Goal: Transaction & Acquisition: Purchase product/service

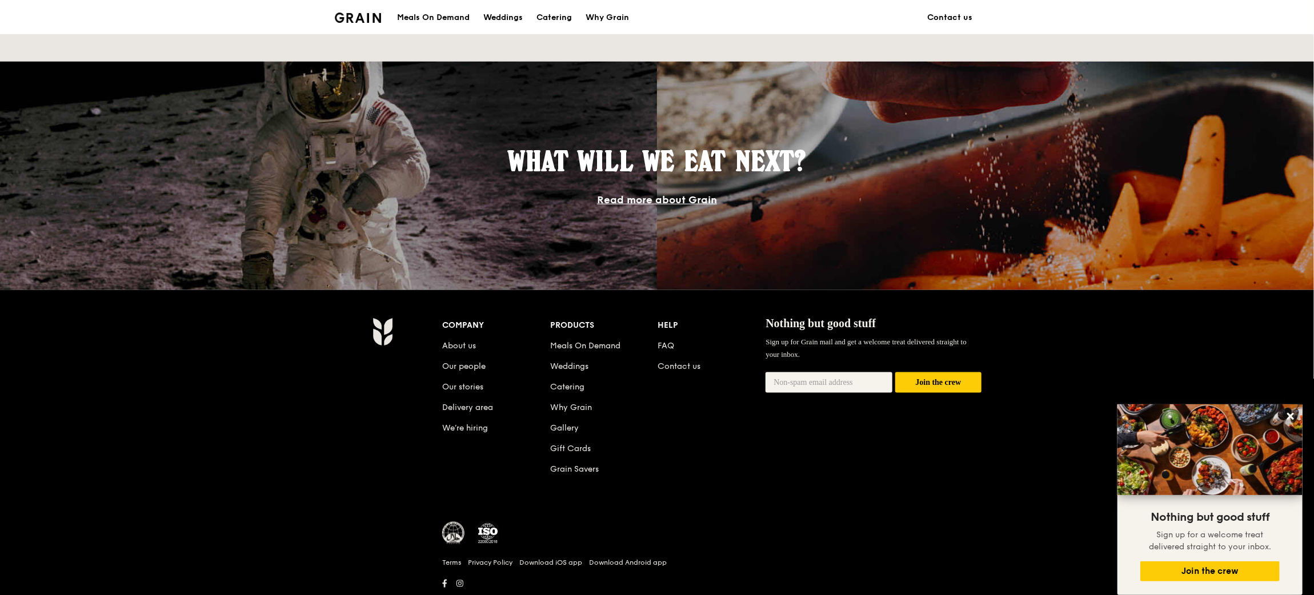
scroll to position [942, 0]
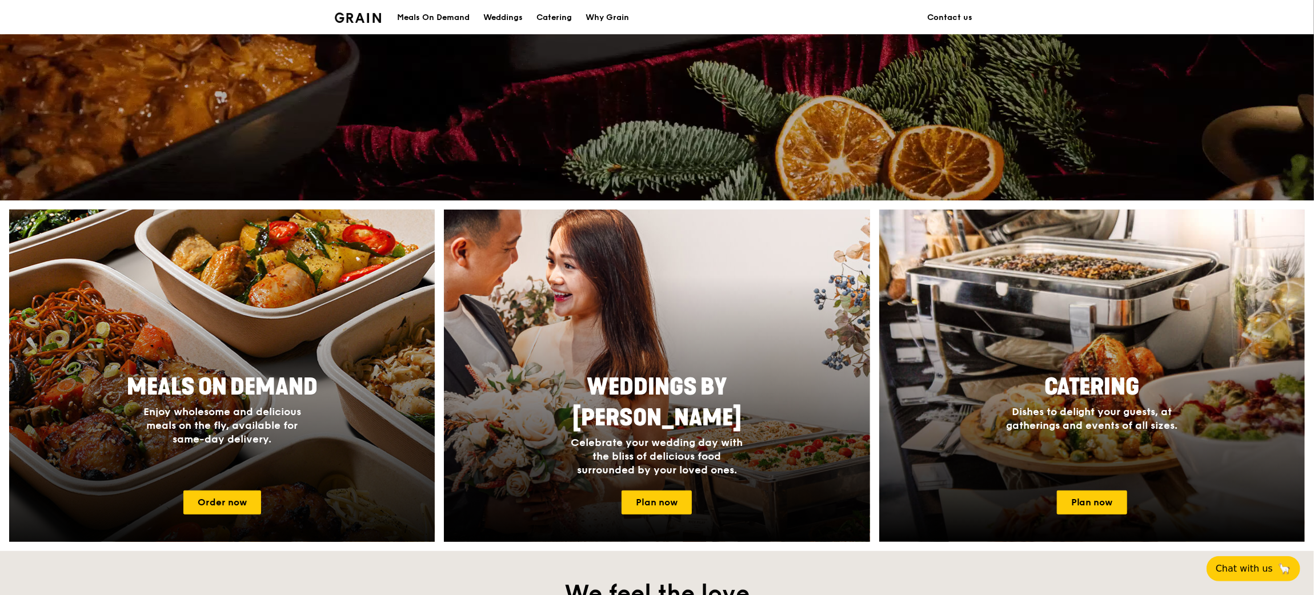
click at [362, 420] on div "Meals On Demand Enjoy wholesome and delicious meals on the fly, available for s…" at bounding box center [222, 424] width 426 height 114
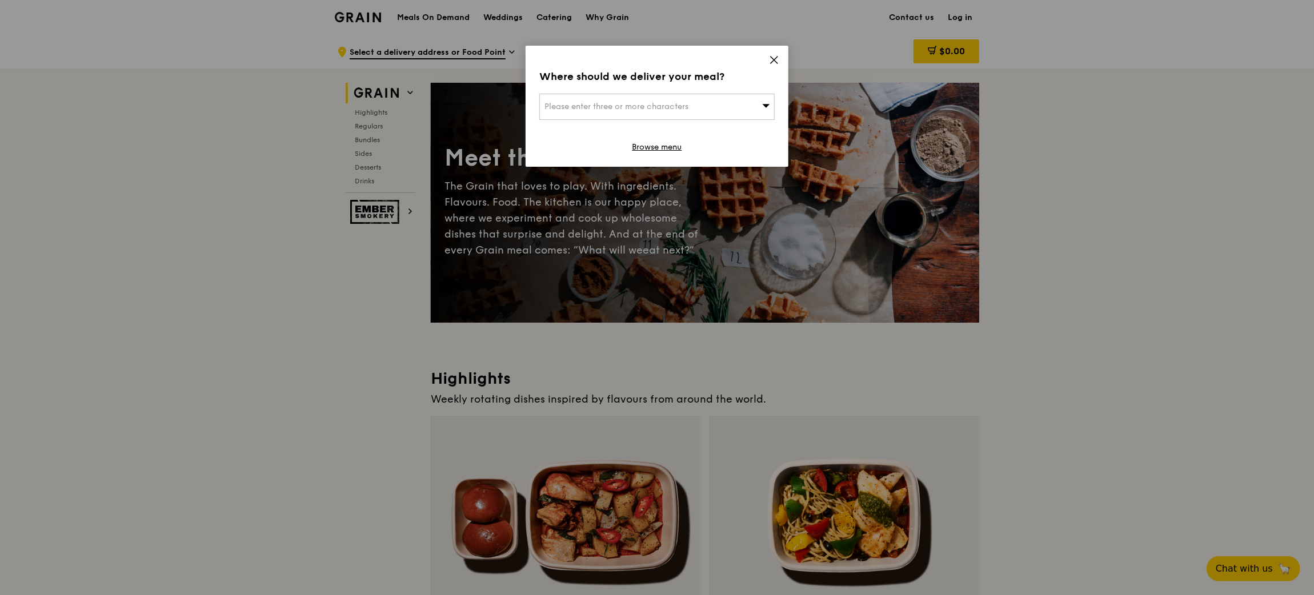
click at [727, 107] on div "Please enter three or more characters" at bounding box center [656, 107] width 235 height 26
paste input "238897"
type input "238897"
click at [567, 134] on div "[STREET_ADDRESS]" at bounding box center [628, 129] width 169 height 11
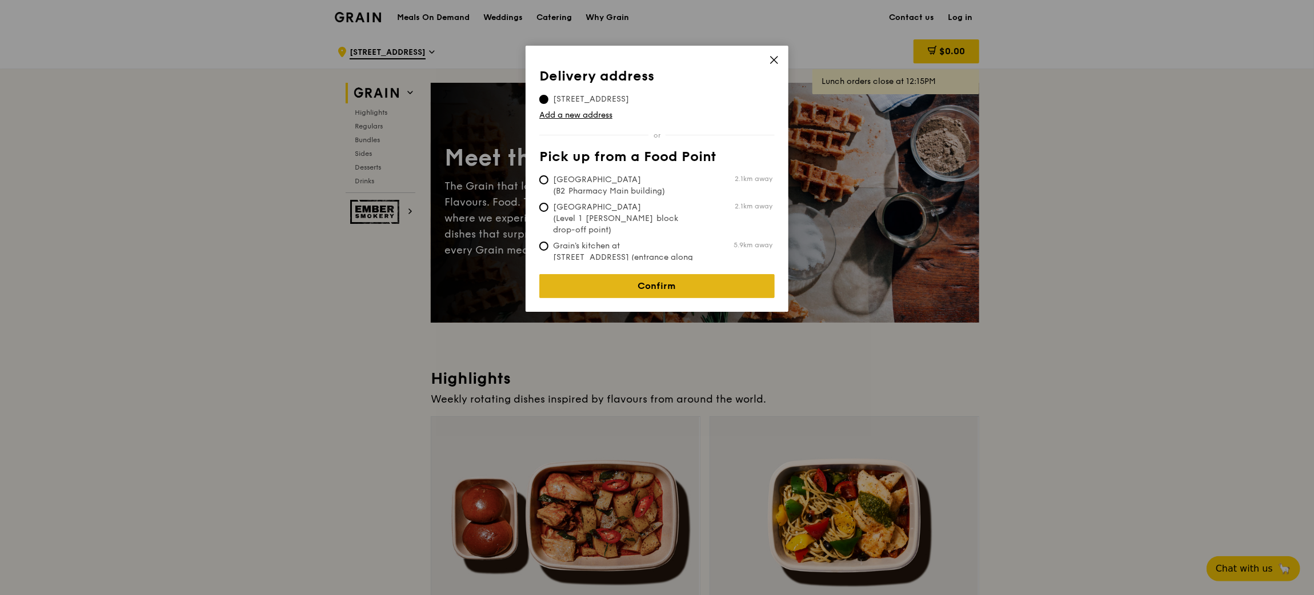
click at [663, 280] on link "Confirm" at bounding box center [656, 286] width 235 height 24
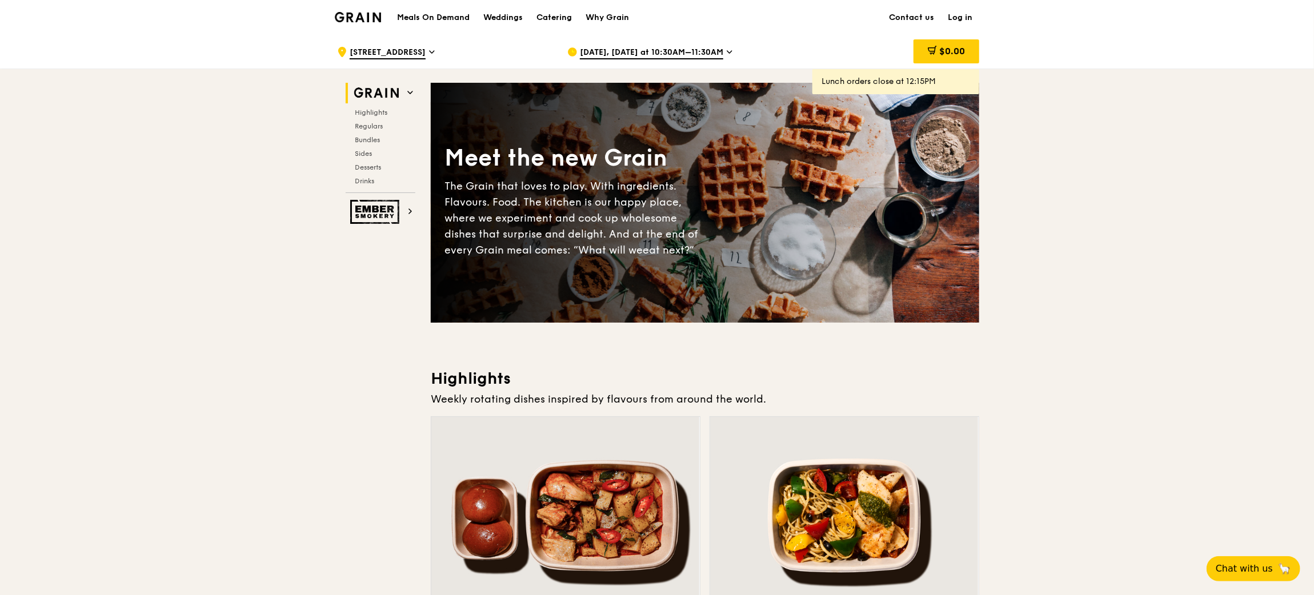
click at [705, 53] on span "[DATE], [DATE] at 10:30AM–11:30AM" at bounding box center [651, 53] width 143 height 13
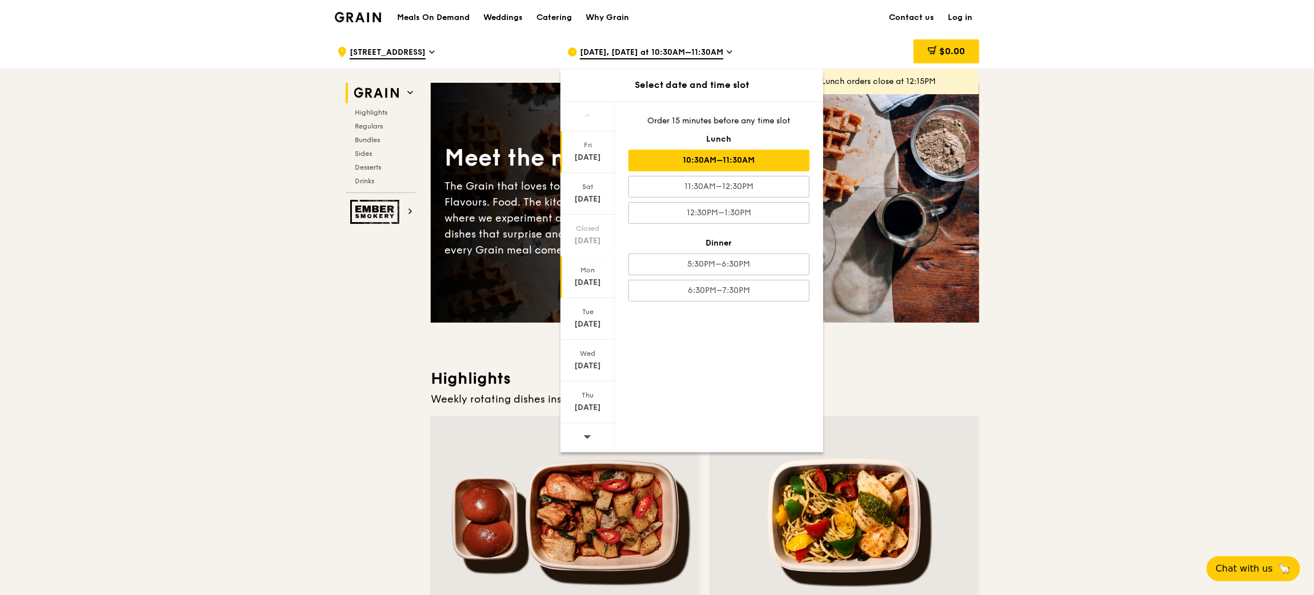
click at [591, 287] on div "[DATE]" at bounding box center [587, 282] width 51 height 11
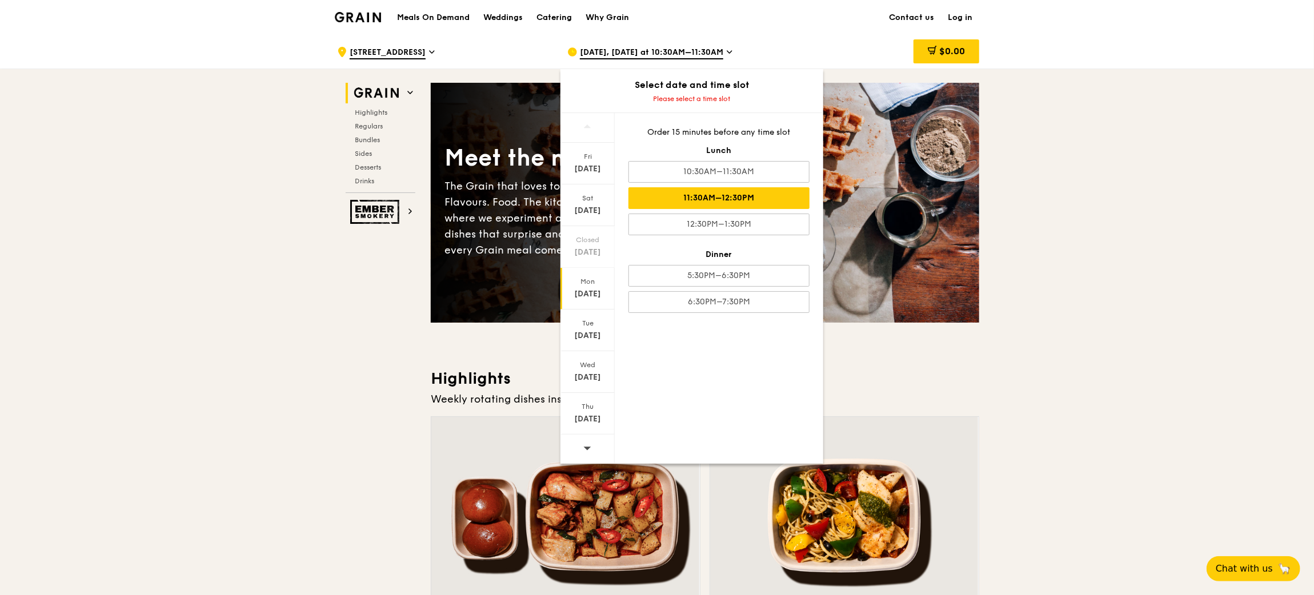
click at [772, 188] on div "11:30AM–12:30PM" at bounding box center [718, 198] width 181 height 22
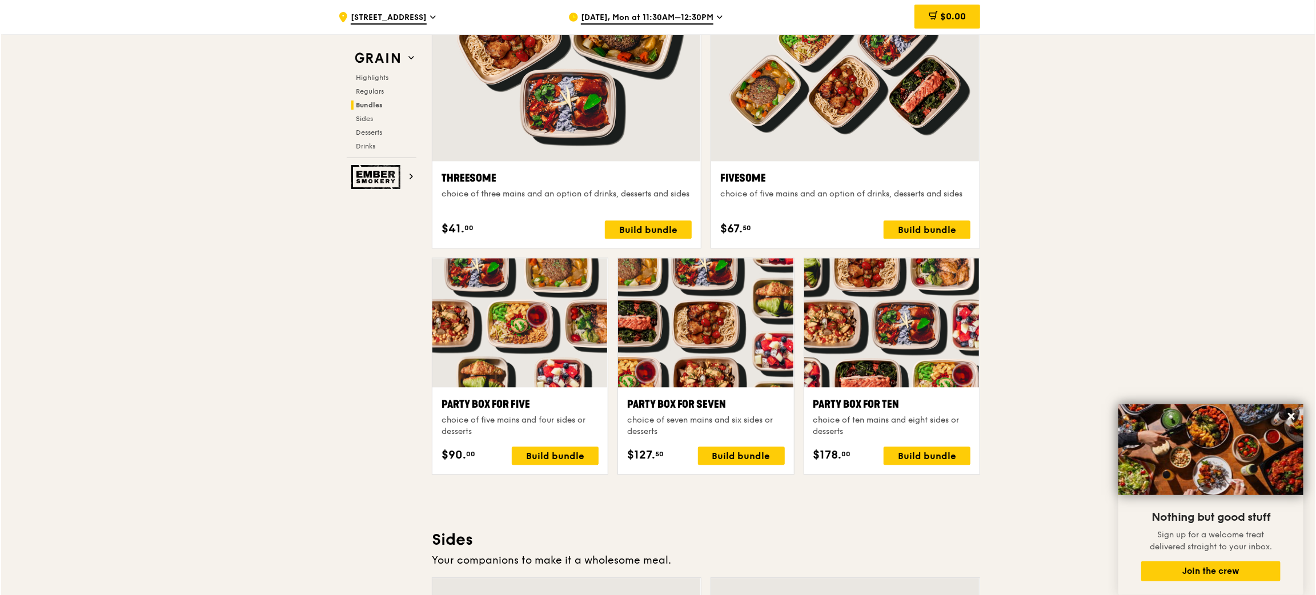
scroll to position [2058, 0]
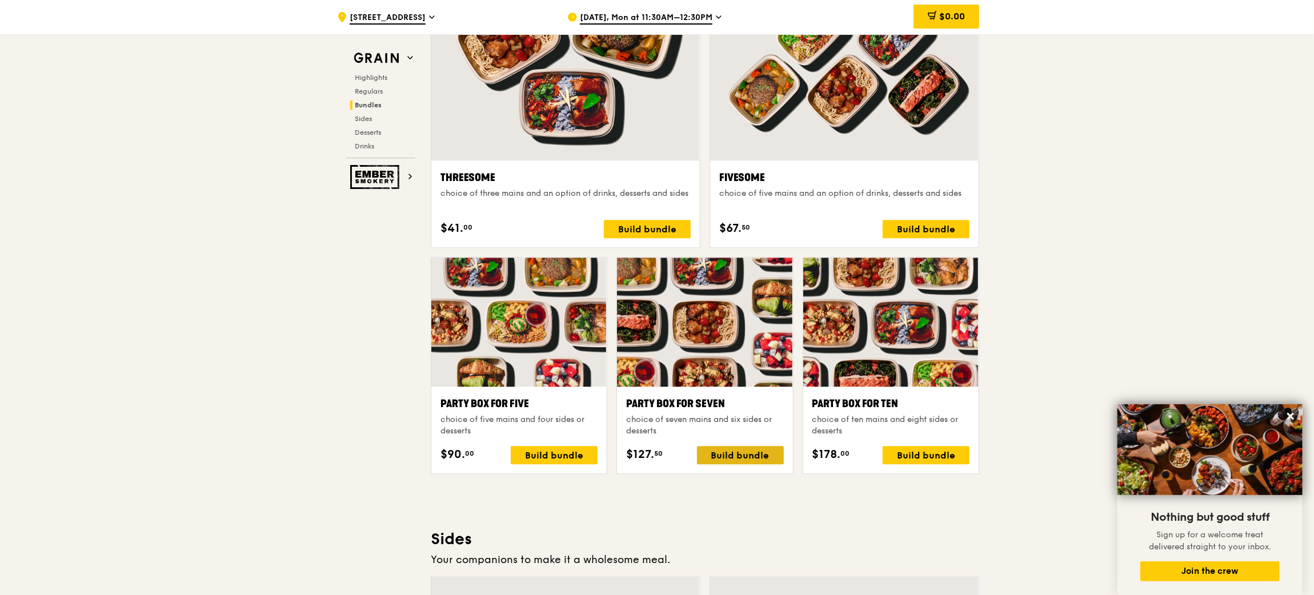
click at [727, 451] on div "Build bundle" at bounding box center [740, 455] width 87 height 18
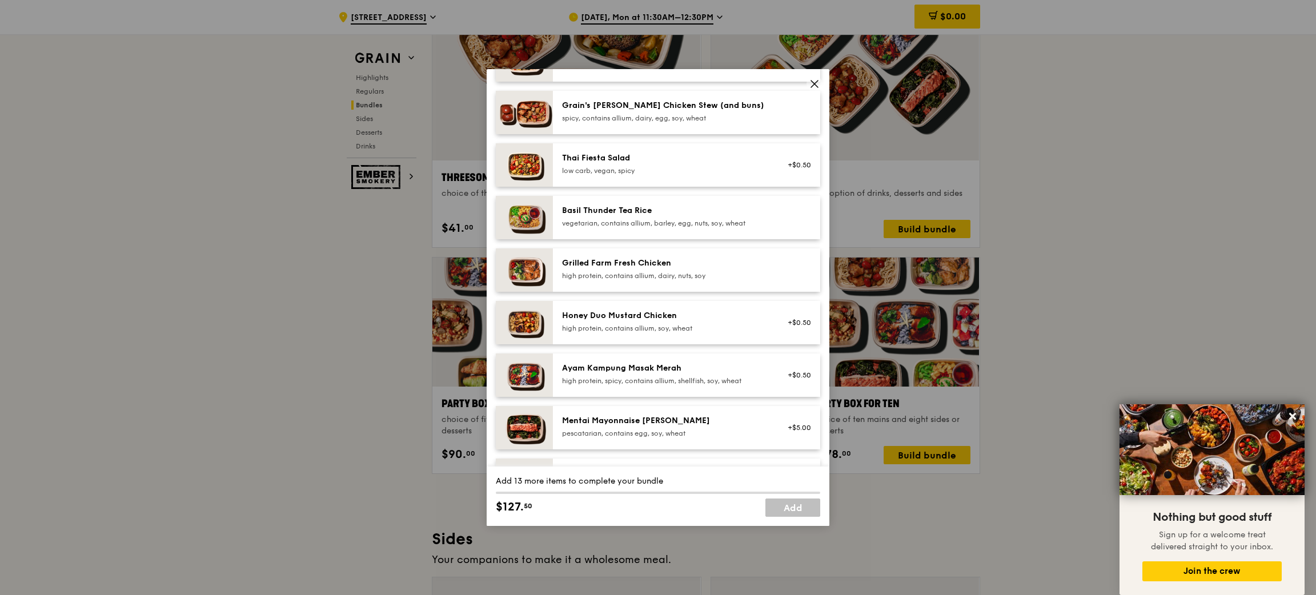
scroll to position [171, 0]
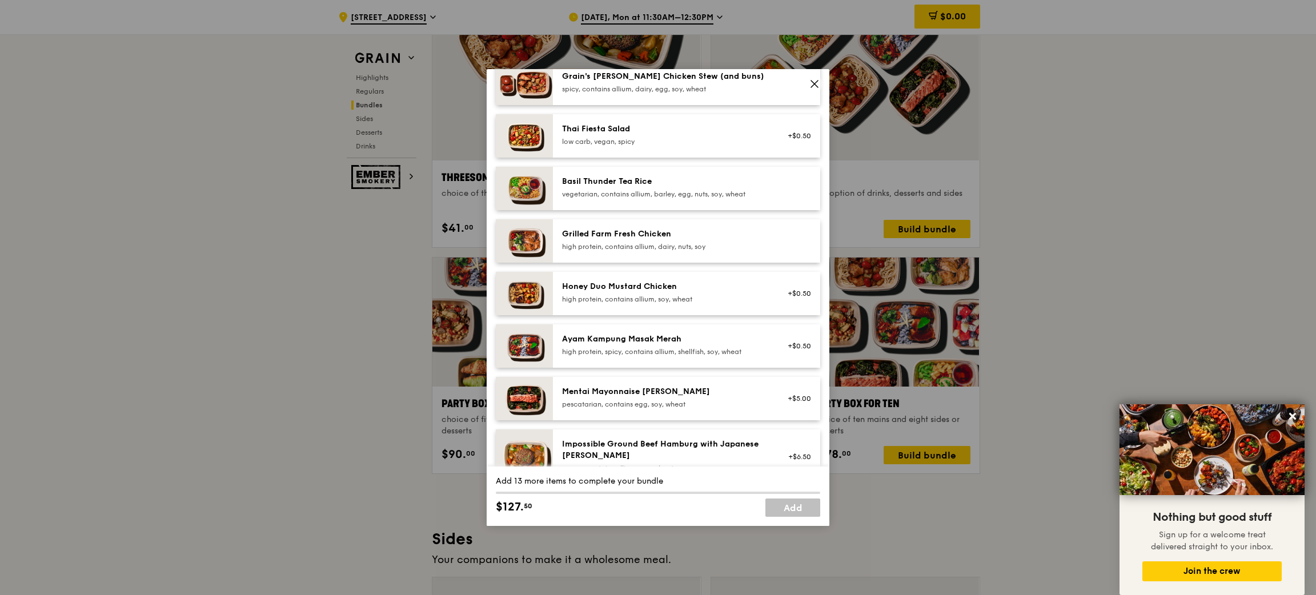
click at [652, 351] on div "high protein, spicy, contains allium, shellfish, soy, wheat" at bounding box center [664, 351] width 205 height 9
click at [652, 307] on div "Honey Duo Mustard Chicken high protein, contains allium, soy, wheat +$0.50" at bounding box center [686, 293] width 267 height 43
click at [652, 307] on div "Honey Duo Mustard Chicken high protein, contains allium, soy, wheat +$0.50 Remo…" at bounding box center [686, 293] width 267 height 43
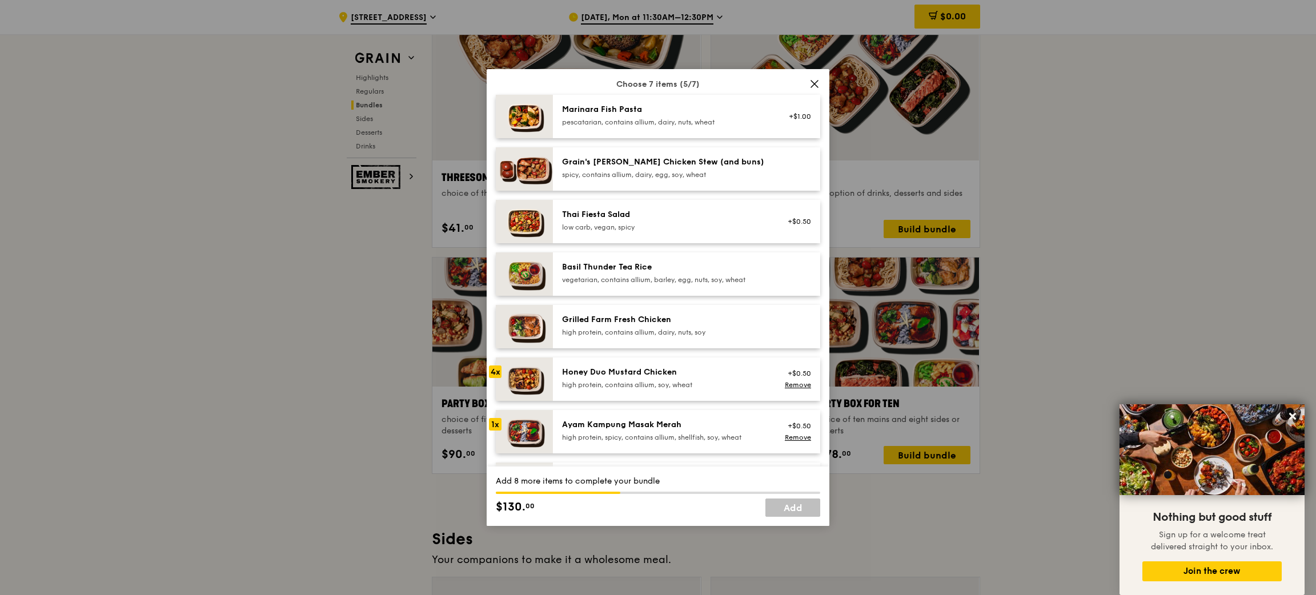
scroll to position [0, 0]
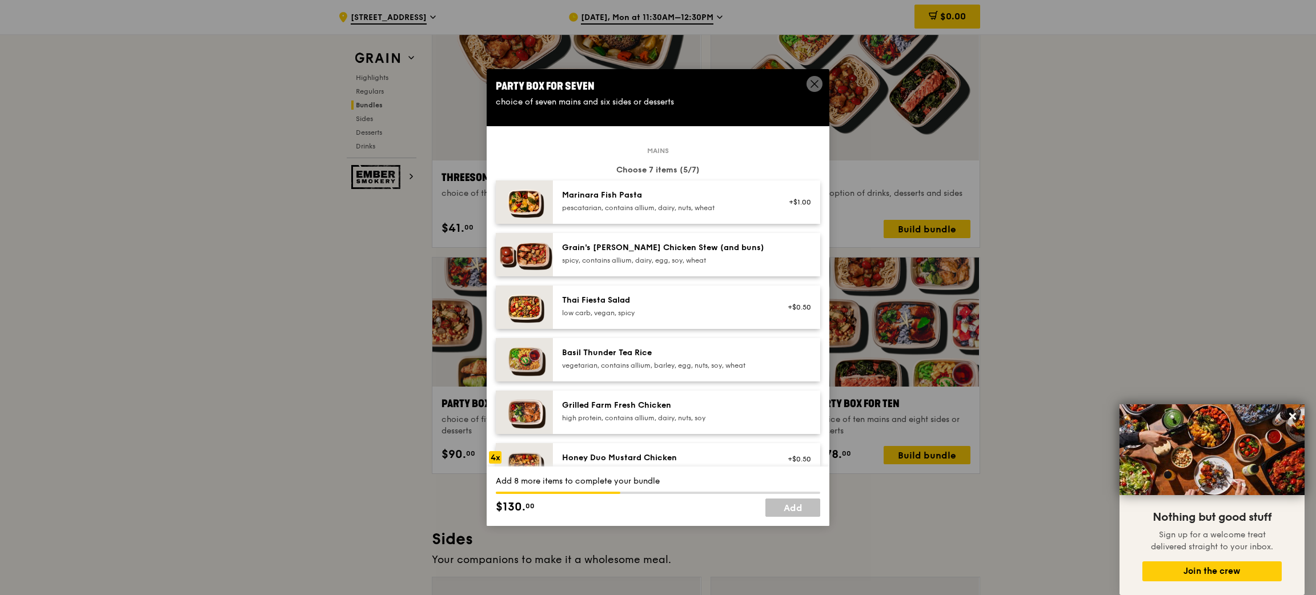
click at [646, 243] on div "Grain's [PERSON_NAME] Chicken Stew (and buns)" at bounding box center [664, 247] width 205 height 11
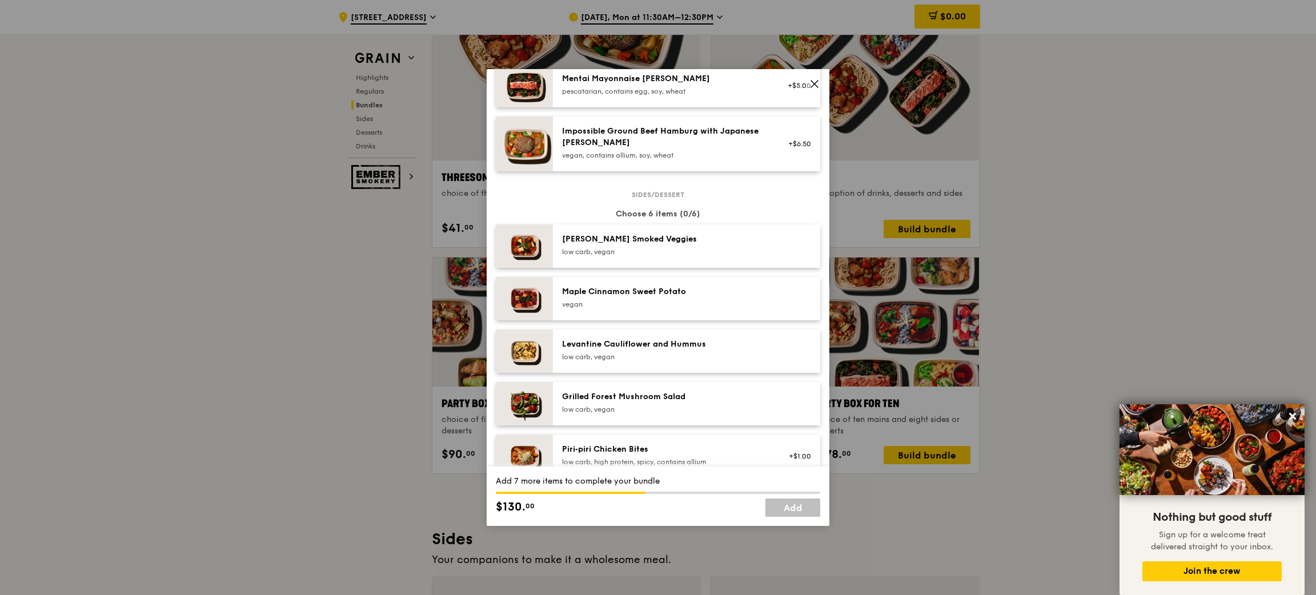
scroll to position [514, 0]
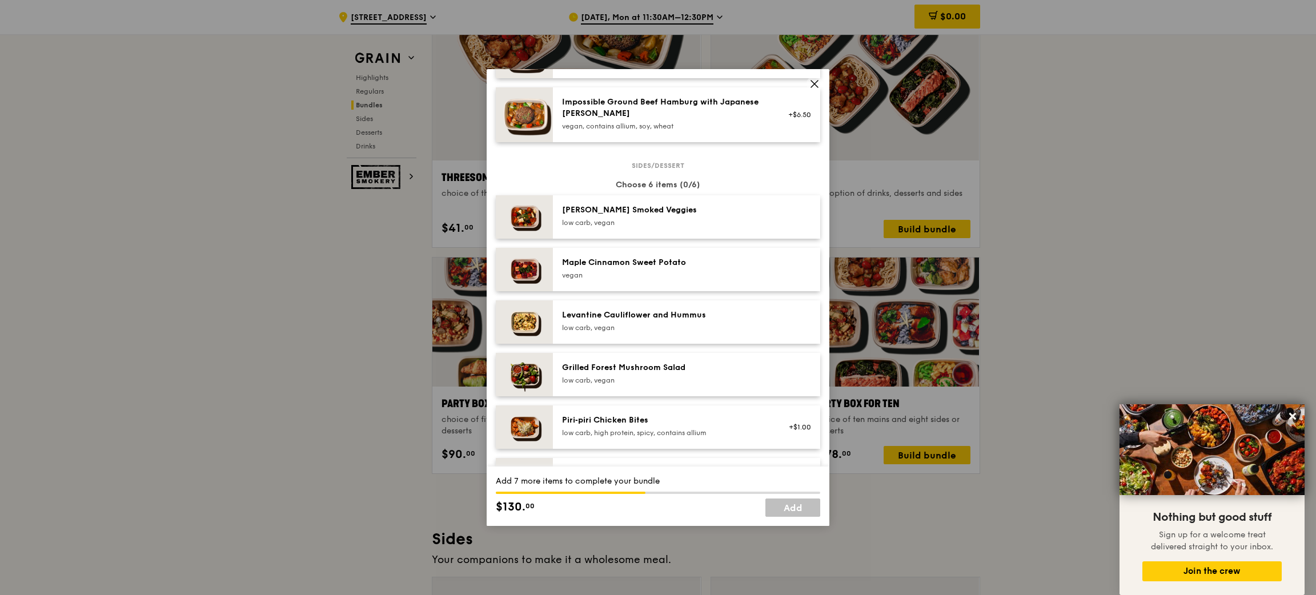
click at [646, 316] on div "Levantine Cauliflower and Hummus" at bounding box center [664, 315] width 205 height 11
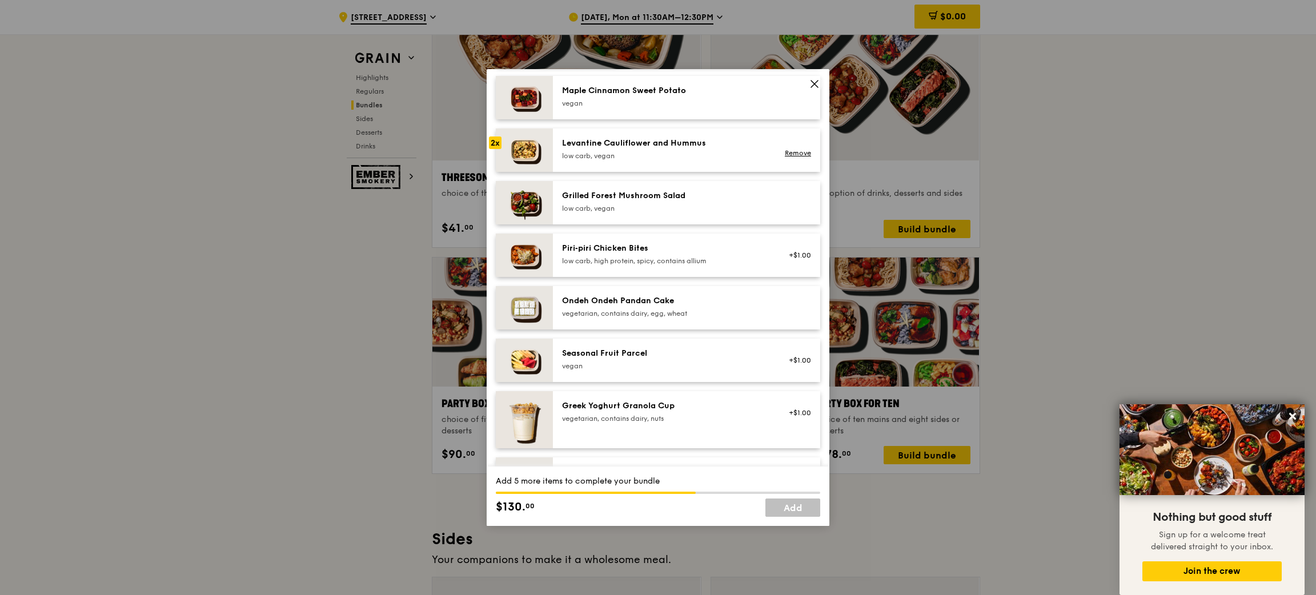
scroll to position [771, 0]
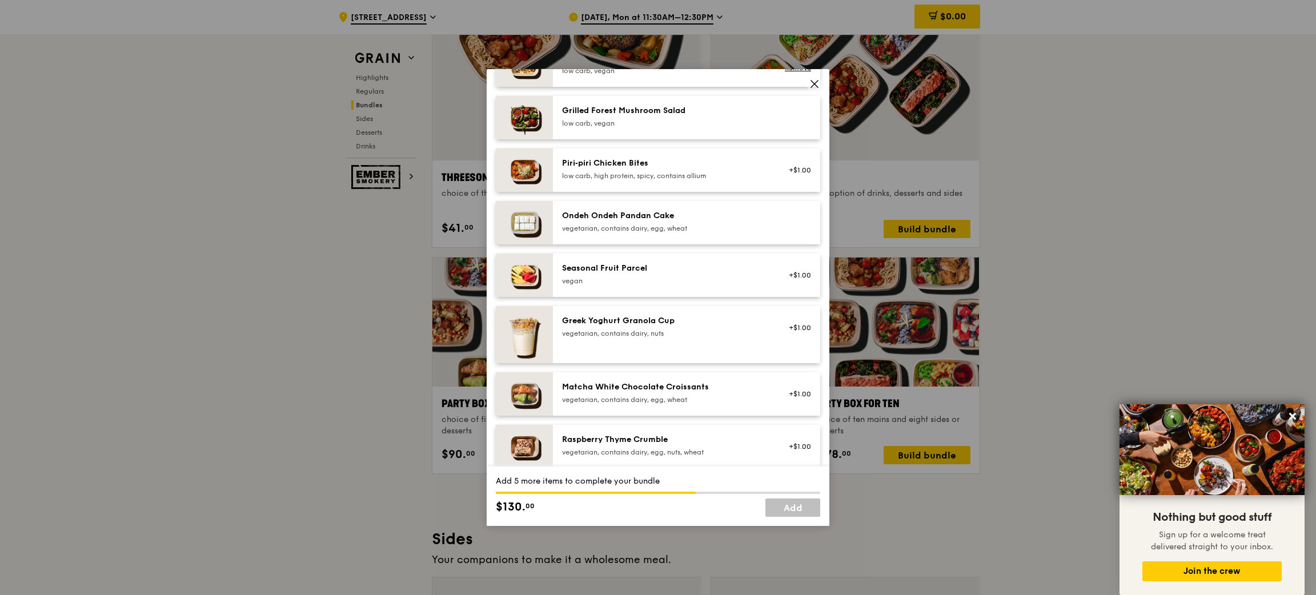
click at [646, 321] on div "Greek Yoghurt Granola Cup" at bounding box center [664, 320] width 205 height 11
click at [647, 219] on div "Ondeh Ondeh Pandan Cake" at bounding box center [664, 215] width 205 height 11
click at [648, 171] on div "low carb, high protein, spicy, contains allium" at bounding box center [664, 175] width 205 height 9
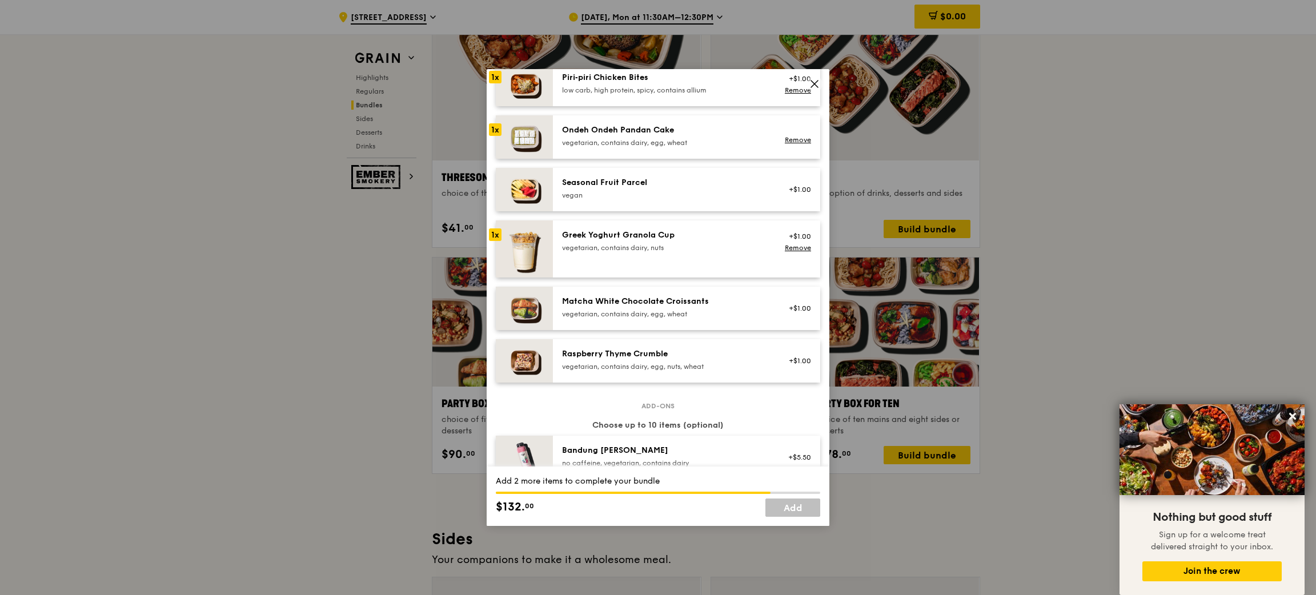
click at [618, 360] on div "Raspberry Thyme Crumble vegetarian, contains dairy, egg, nuts, wheat" at bounding box center [664, 359] width 205 height 23
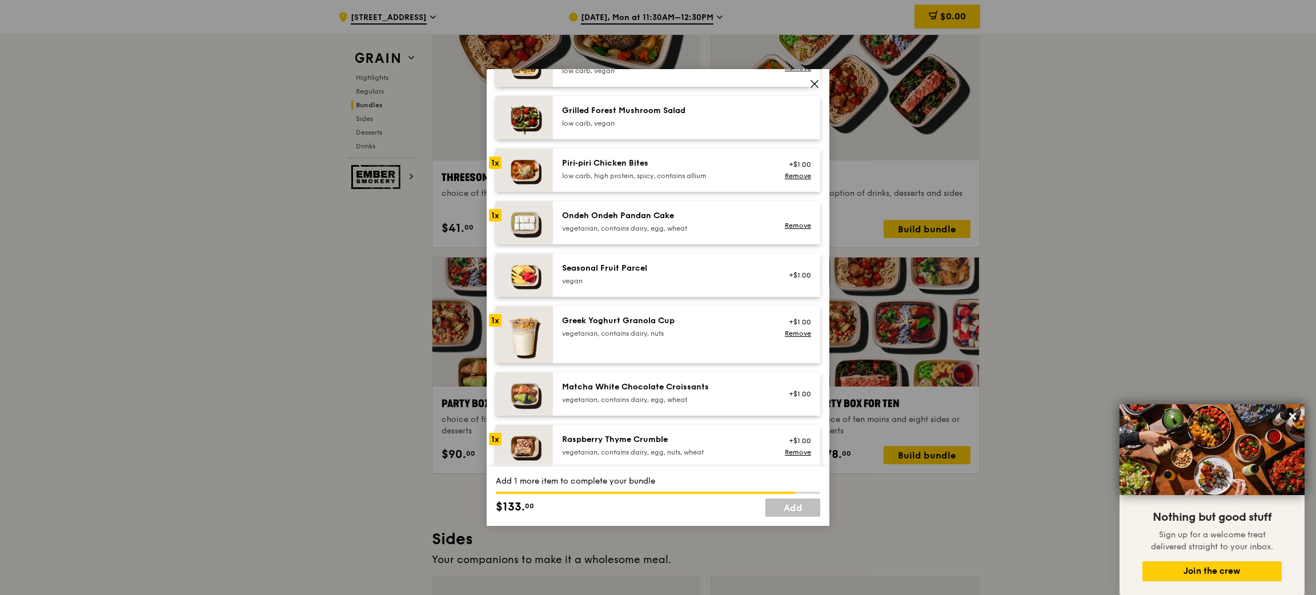
click at [635, 225] on div "vegetarian, contains dairy, egg, wheat" at bounding box center [664, 228] width 205 height 9
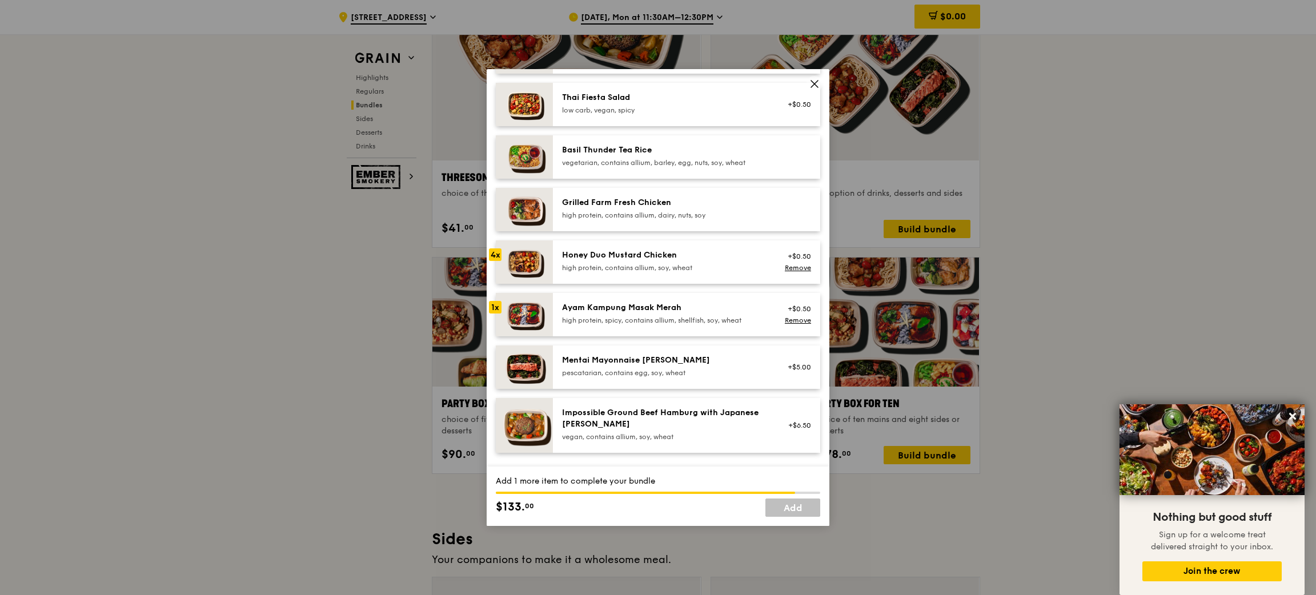
scroll to position [282, 0]
